Goal: Task Accomplishment & Management: Complete application form

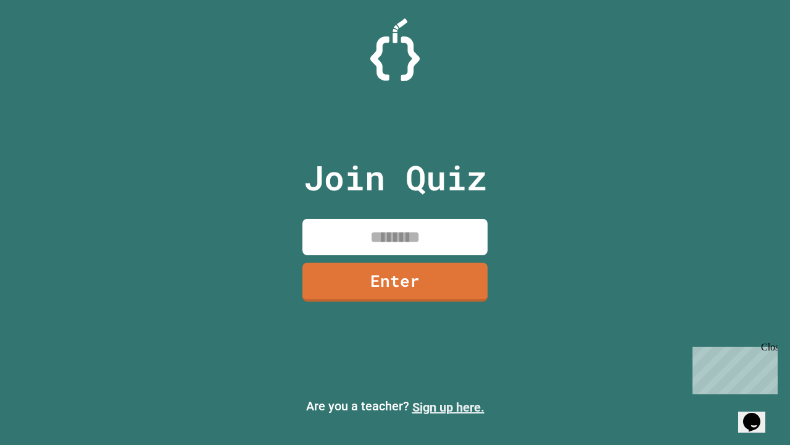
click at [448, 407] on link "Sign up here." at bounding box center [449, 407] width 72 height 15
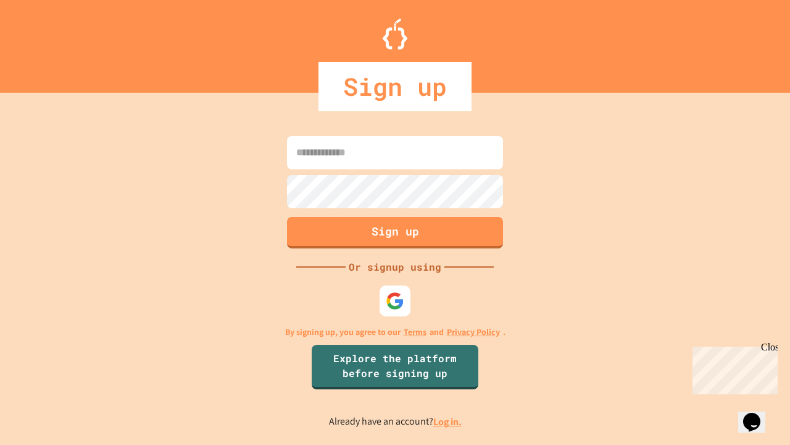
click at [448, 421] on link "Log in." at bounding box center [448, 421] width 28 height 13
